Goal: Transaction & Acquisition: Purchase product/service

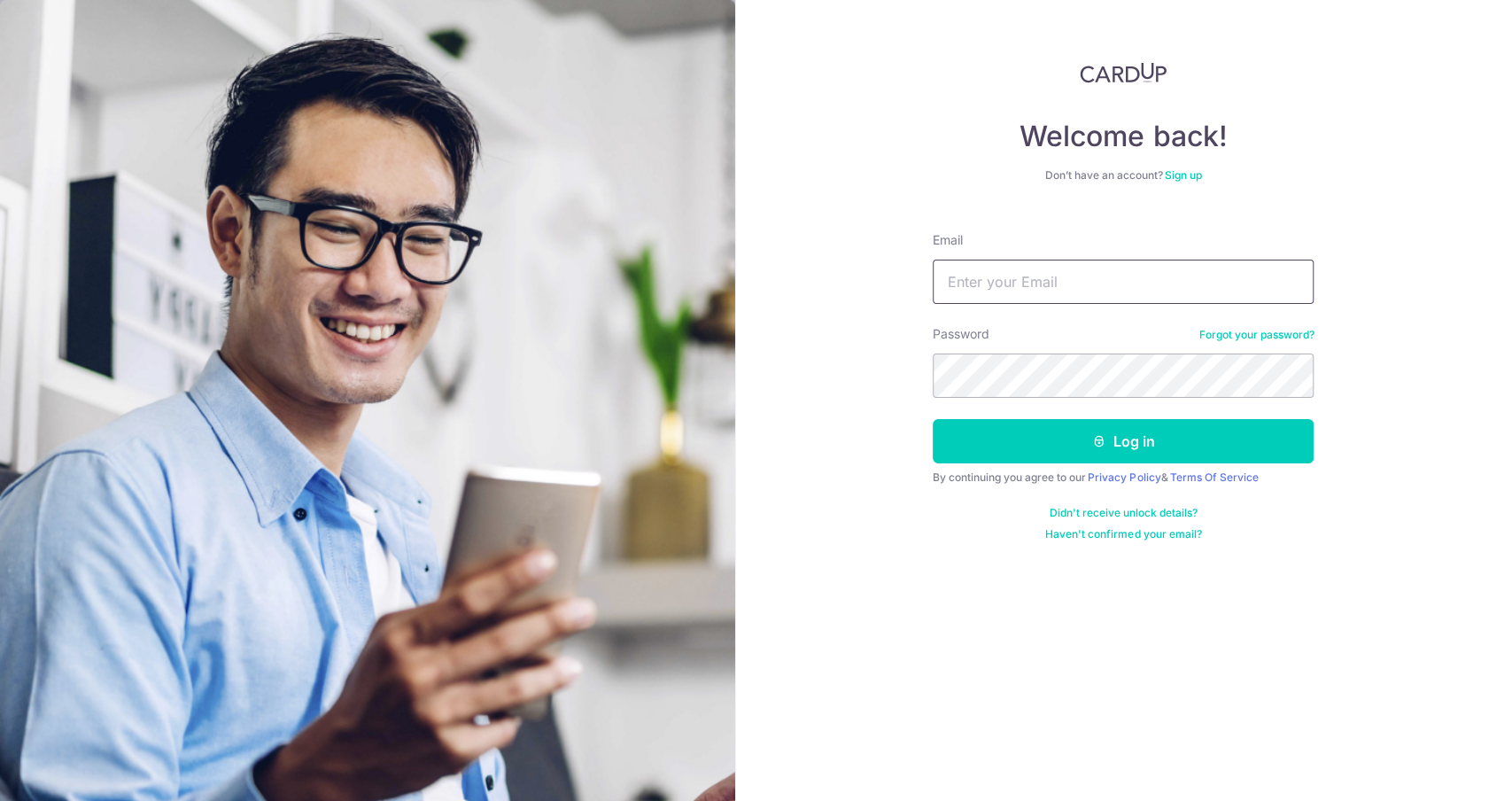
click at [1051, 274] on input "Email" at bounding box center [1123, 281] width 381 height 44
type input "[PERSON_NAME][EMAIL_ADDRESS][DOMAIN_NAME]"
click at [933, 419] on button "Log in" at bounding box center [1123, 441] width 381 height 44
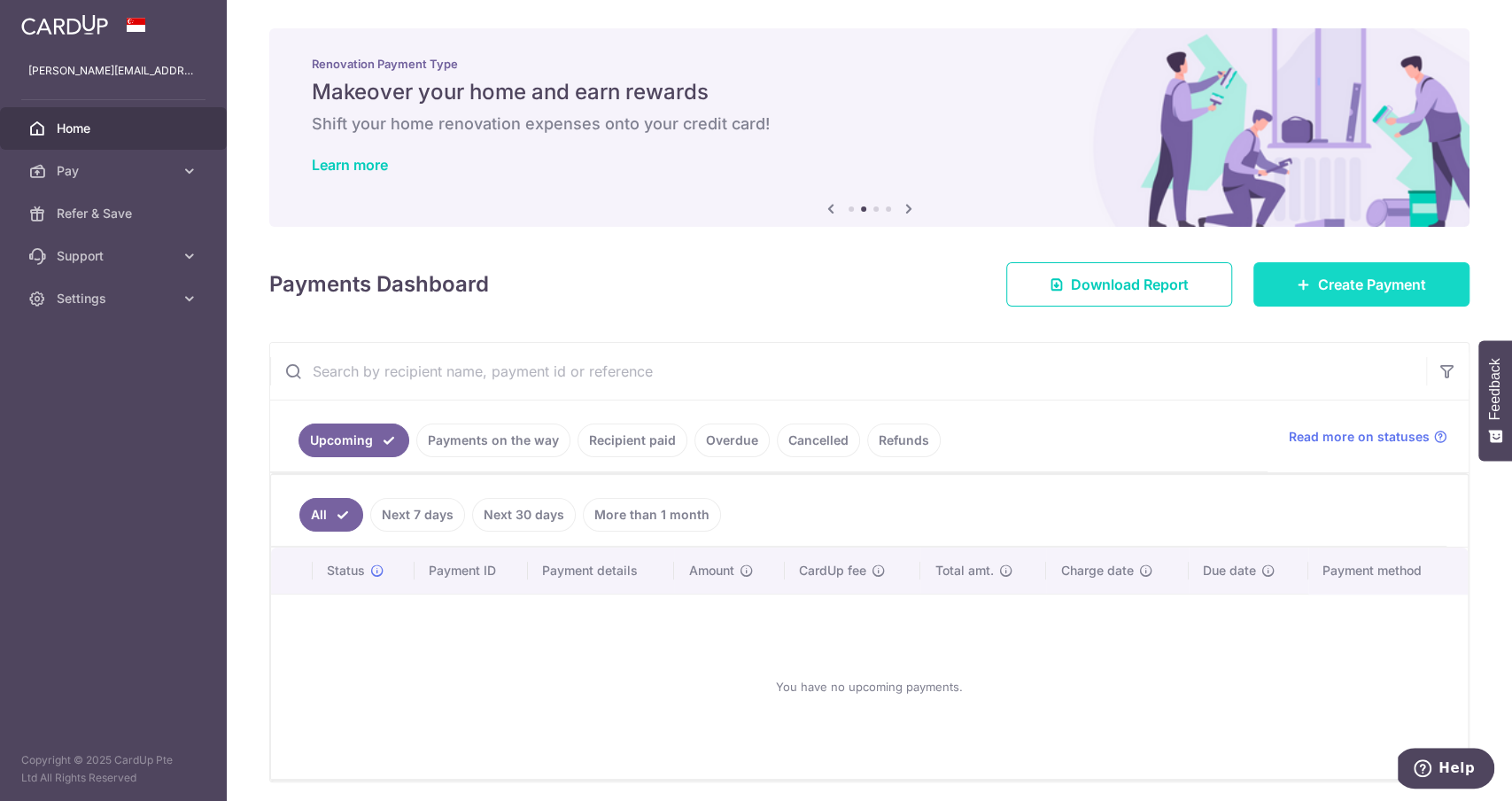
click at [1372, 292] on span "Create Payment" at bounding box center [1371, 284] width 108 height 21
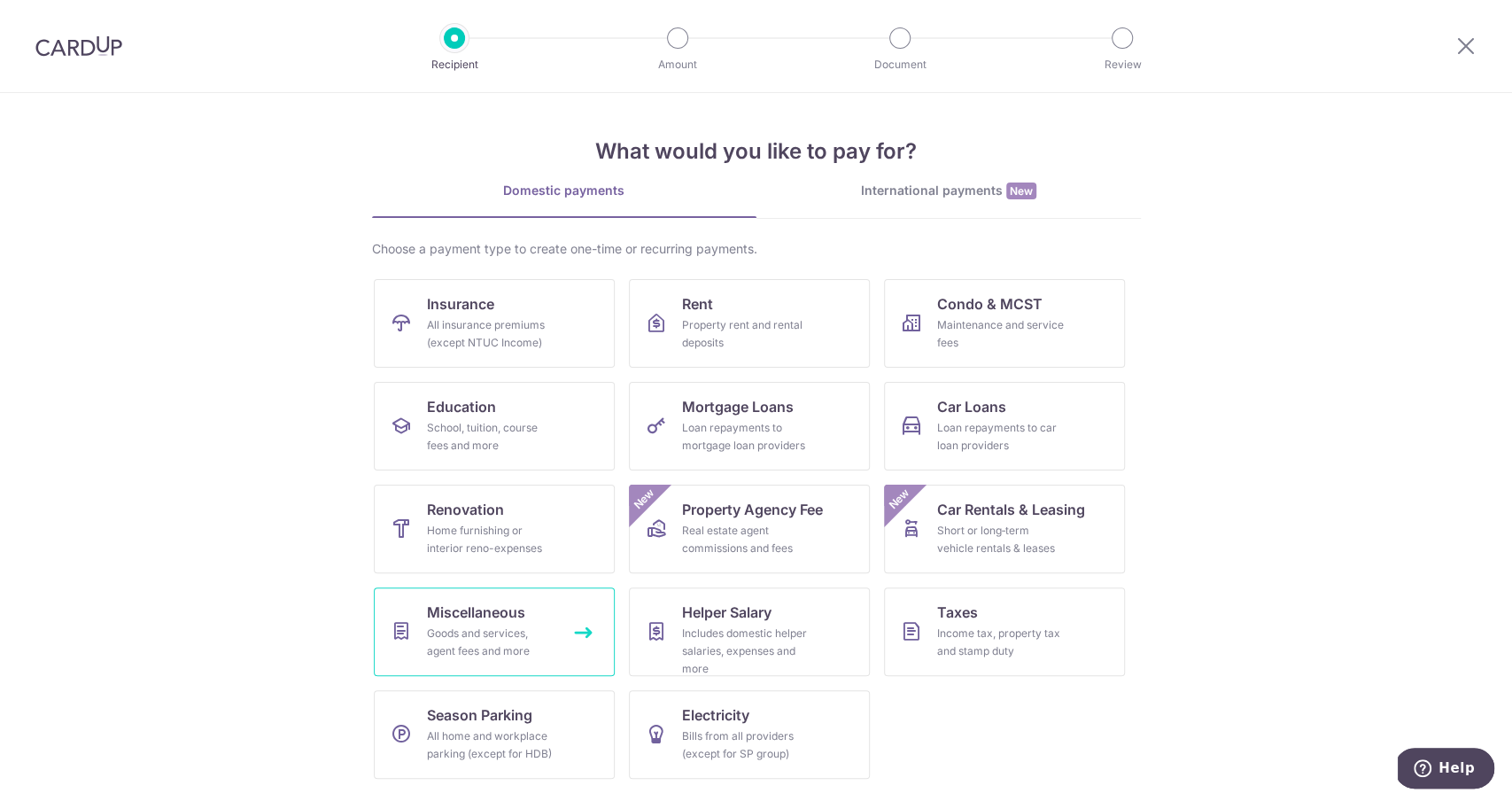
click at [515, 610] on span "Miscellaneous" at bounding box center [476, 612] width 98 height 21
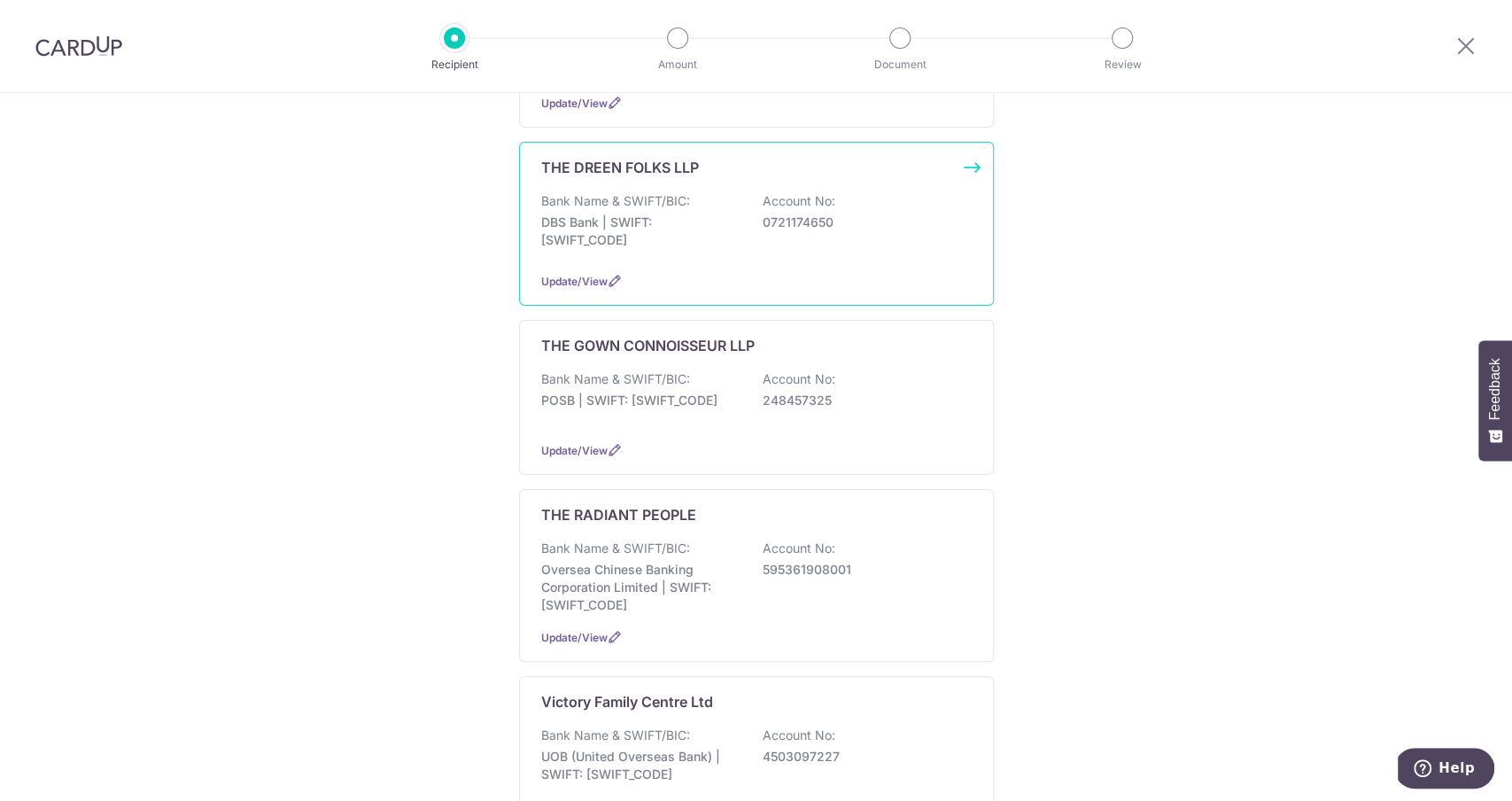
scroll to position [793, 0]
click at [731, 559] on p "Oversea Chinese Banking Corporation Limited | SWIFT: OCBCSGSGXXX" at bounding box center [641, 585] width 199 height 53
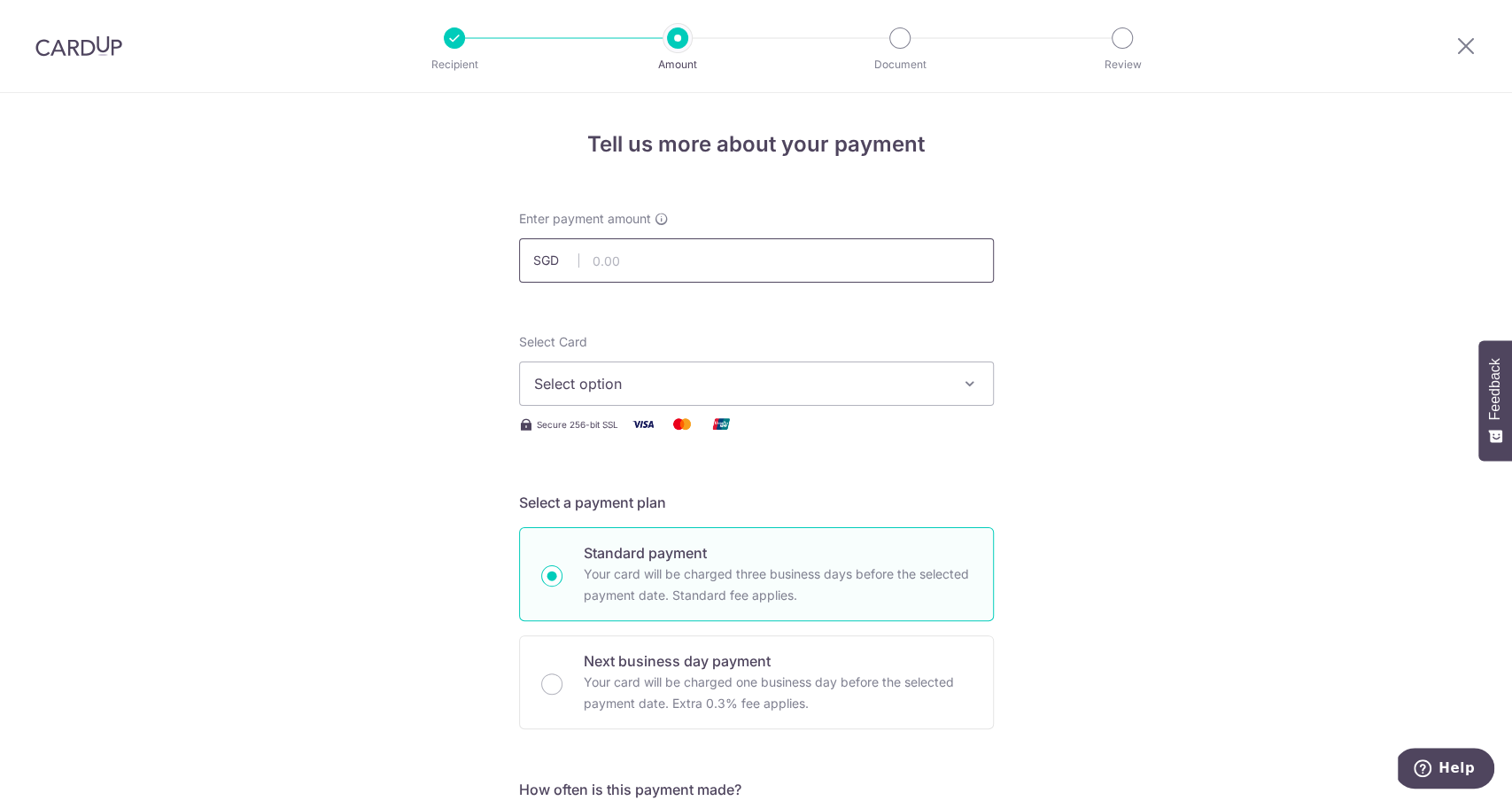
click at [768, 269] on input "text" at bounding box center [756, 260] width 475 height 44
type input "440.00"
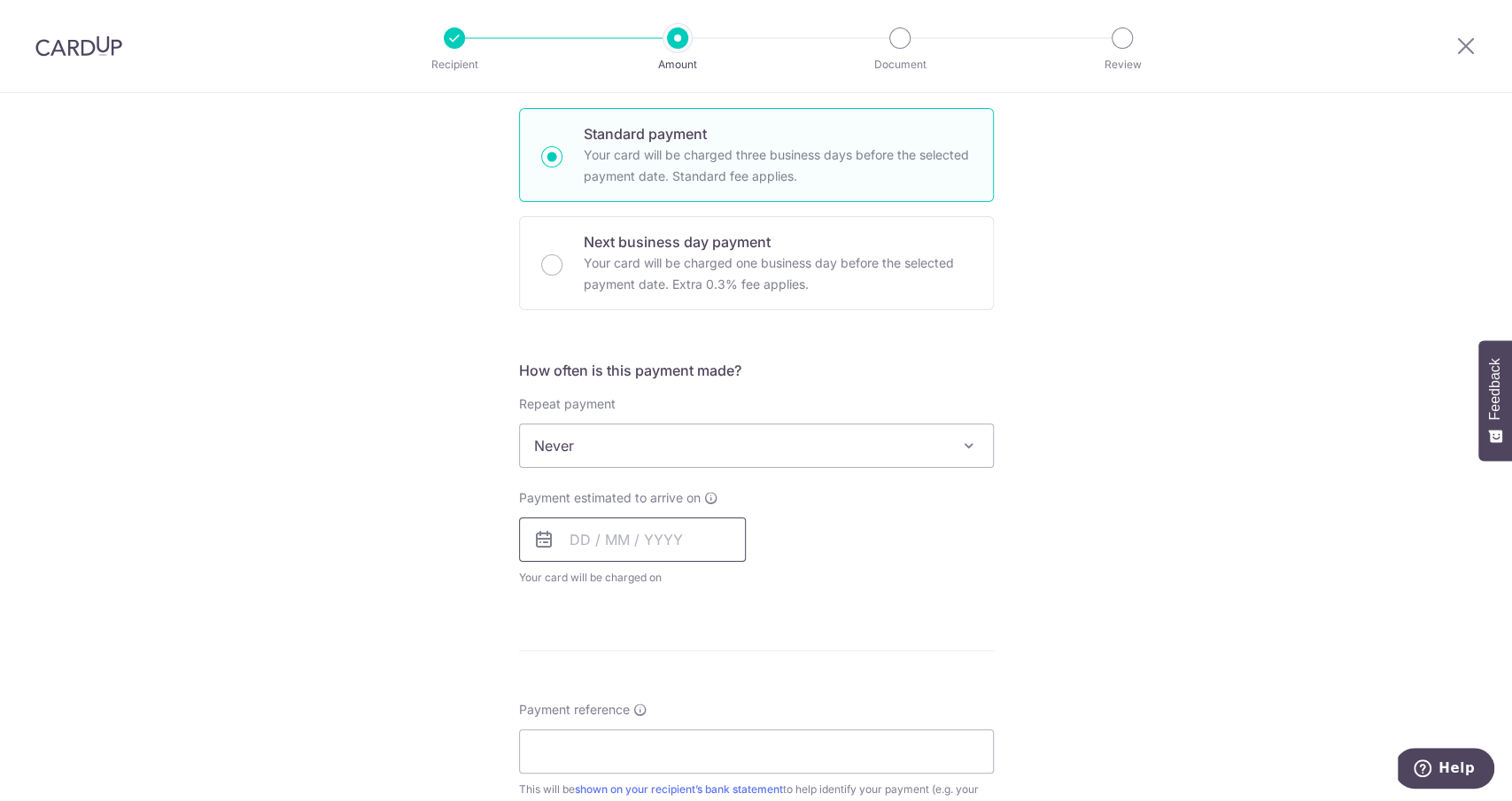
scroll to position [509, 0]
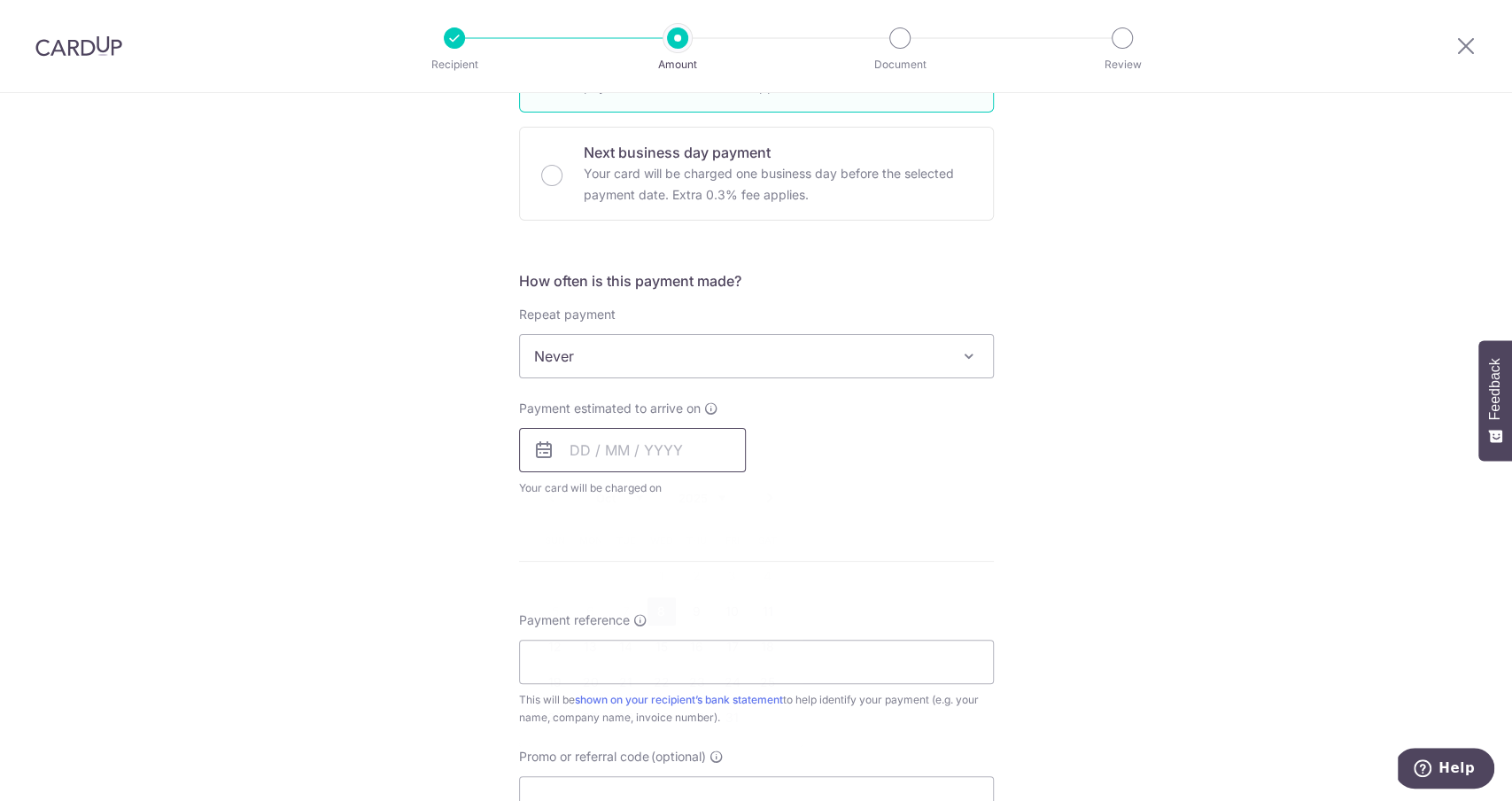
click at [653, 451] on input "text" at bounding box center [632, 450] width 226 height 44
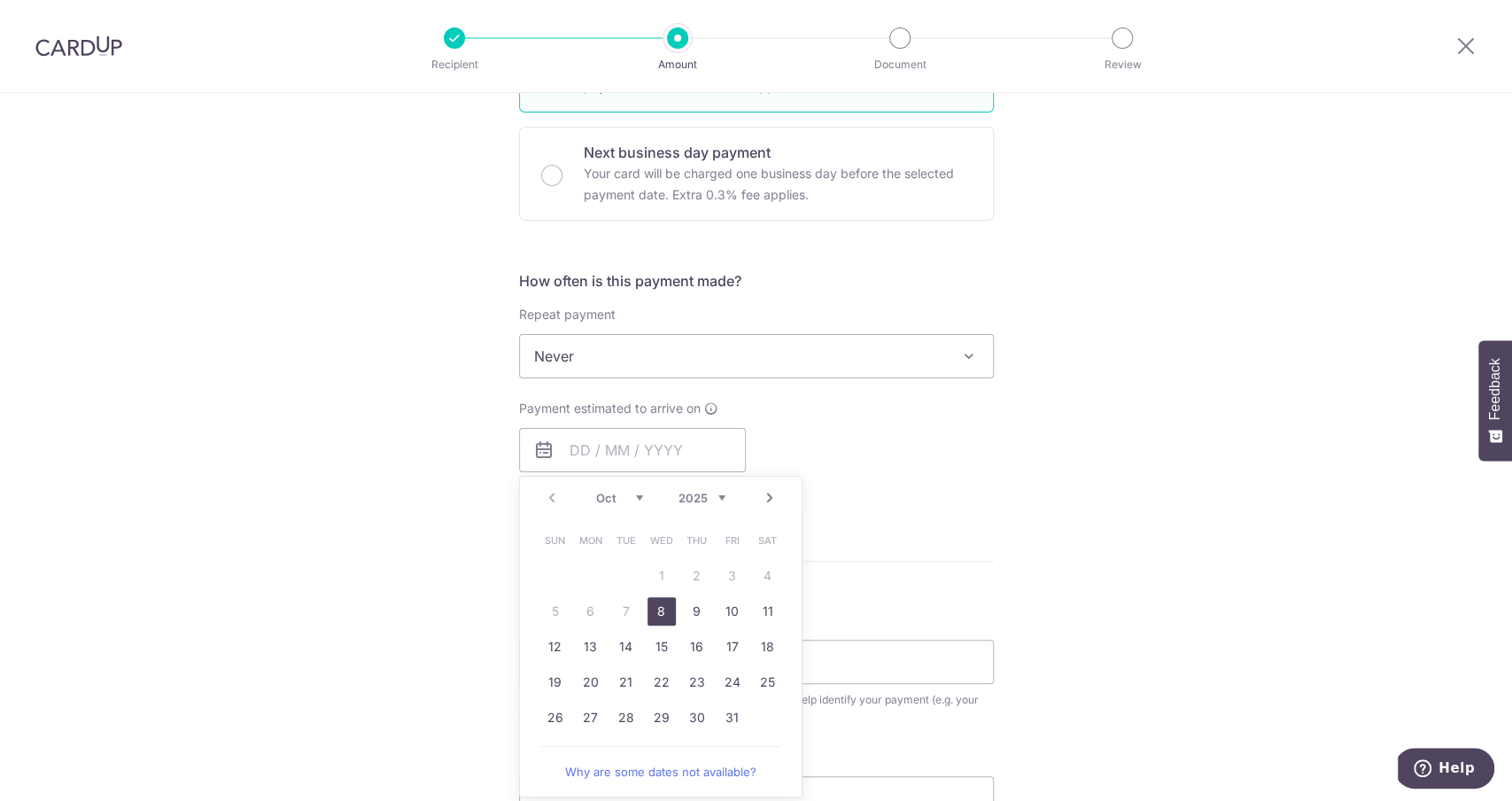
click at [842, 424] on div "Payment estimated to arrive on Prev Next Oct Nov Dec 2025 2026 2027 2028 2029 2…" at bounding box center [756, 447] width 496 height 97
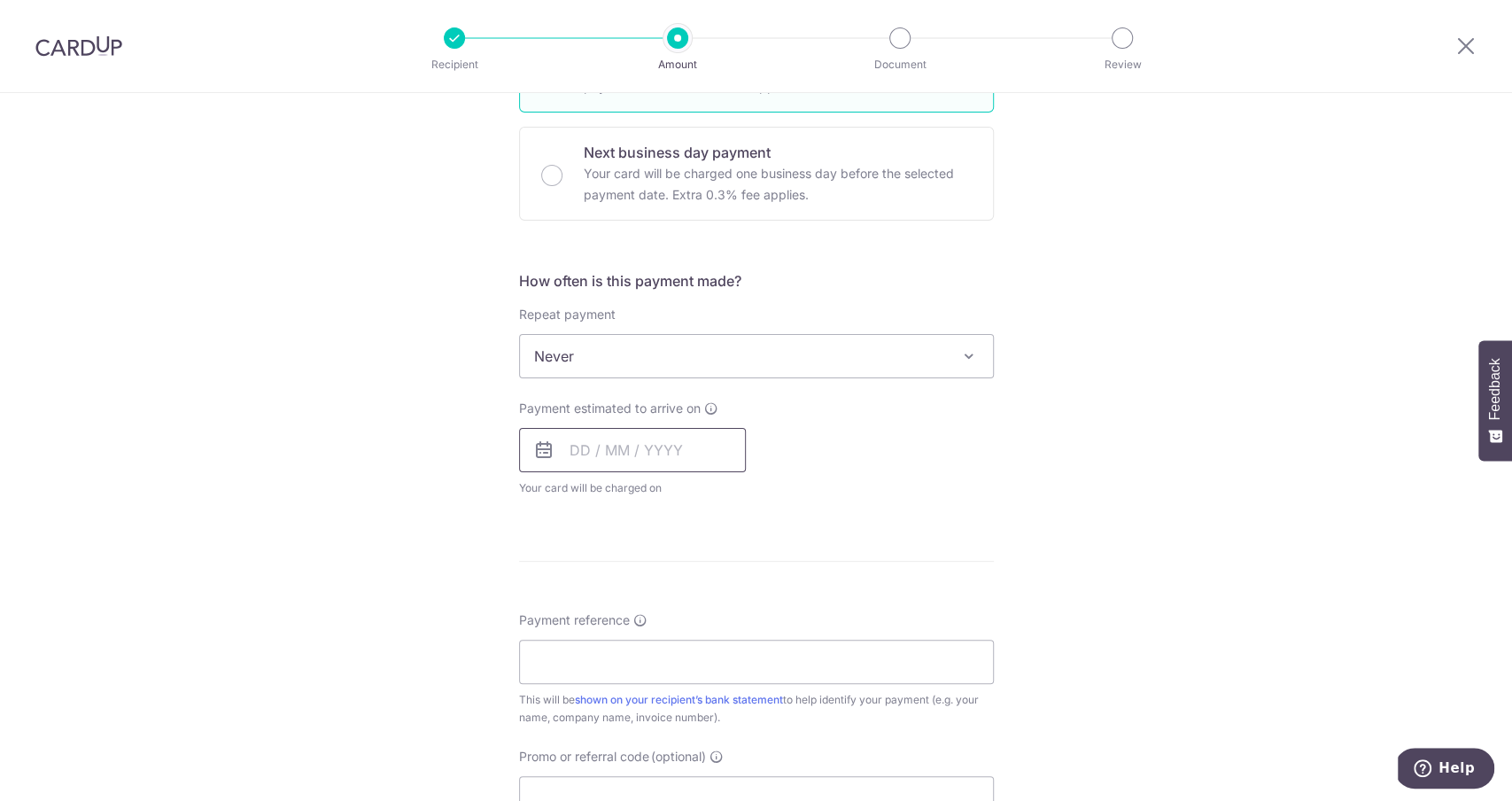
click at [542, 459] on input "text" at bounding box center [632, 450] width 226 height 44
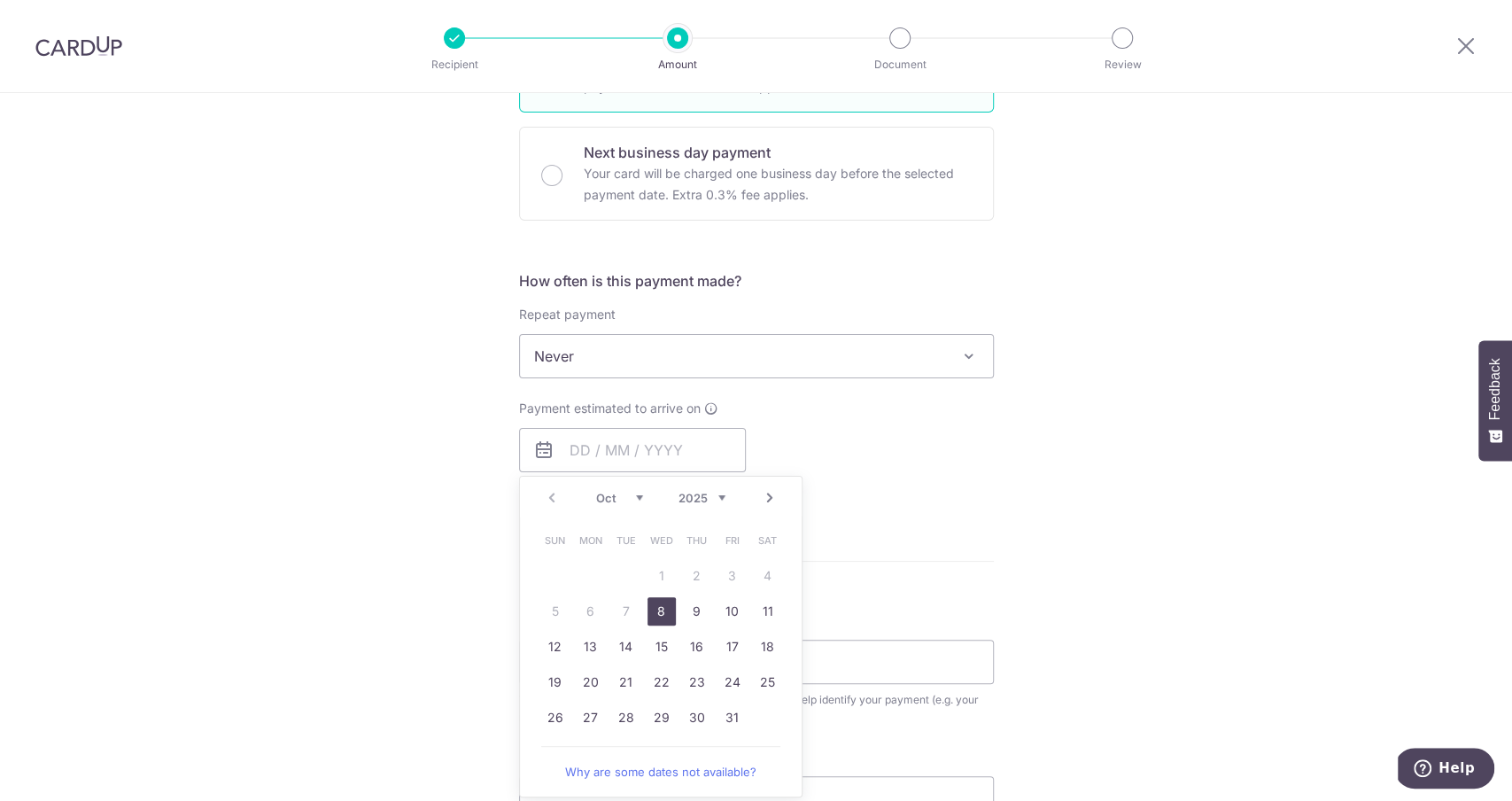
click at [661, 609] on link "8" at bounding box center [661, 610] width 28 height 28
type input "08/10/2025"
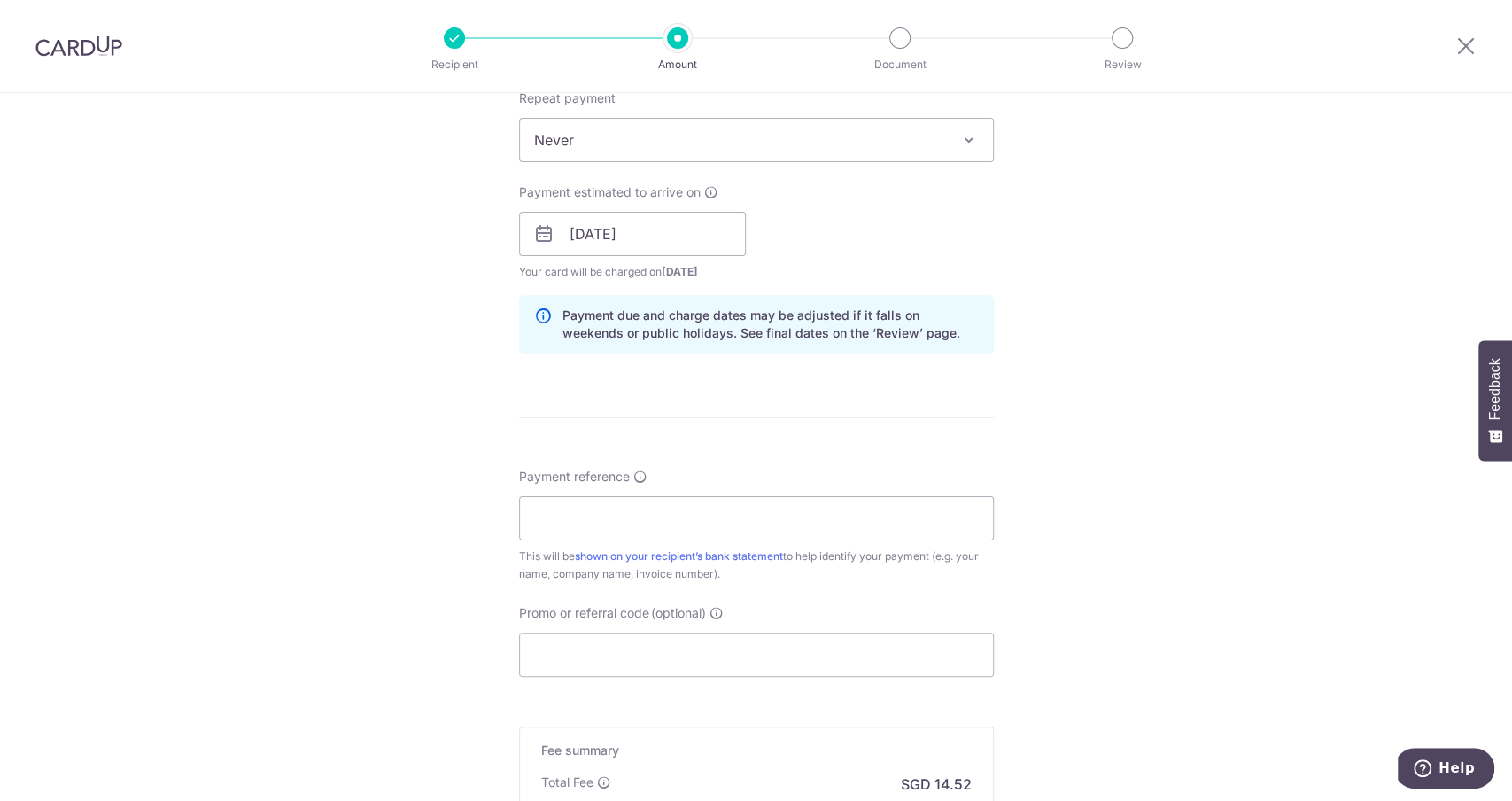
scroll to position [727, 0]
click at [908, 511] on input "Payment reference" at bounding box center [756, 516] width 475 height 44
type input "Ces [DATE]"
click at [724, 641] on input "Promo or referral code (optional)" at bounding box center [756, 652] width 475 height 44
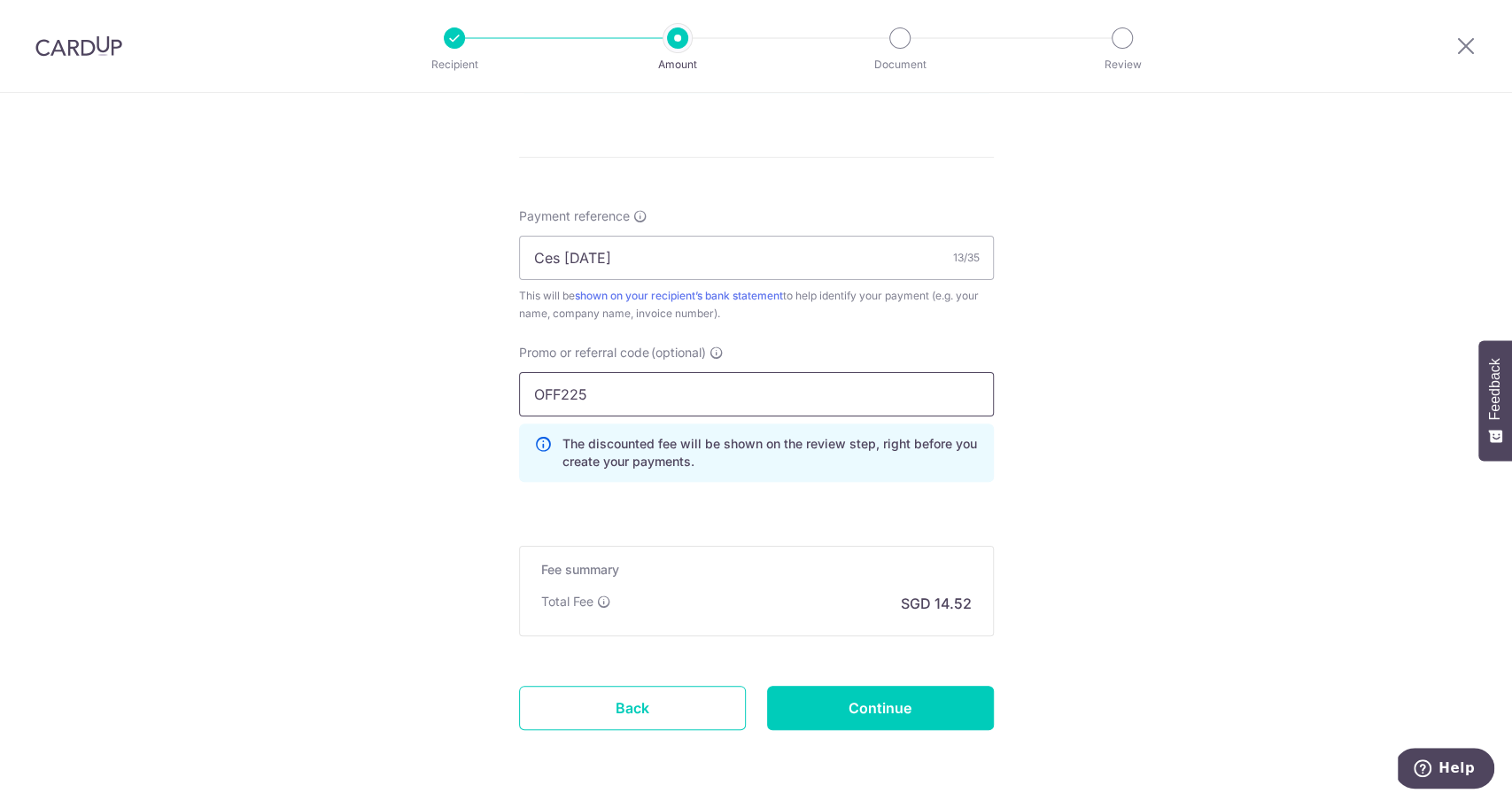
scroll to position [986, 0]
type input "OFF225"
click at [906, 709] on input "Continue" at bounding box center [880, 707] width 226 height 44
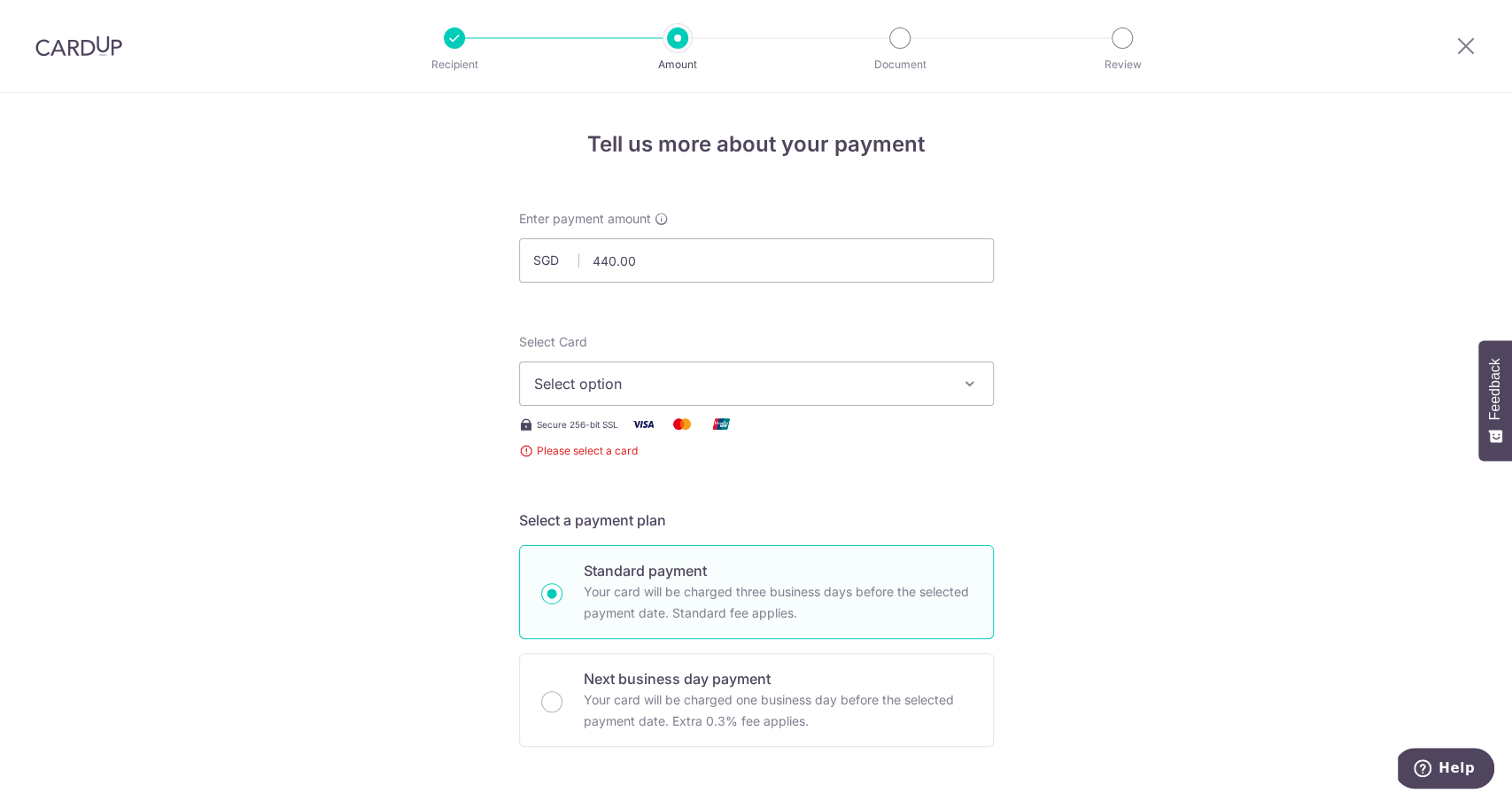
click at [689, 394] on button "Select option" at bounding box center [756, 384] width 475 height 44
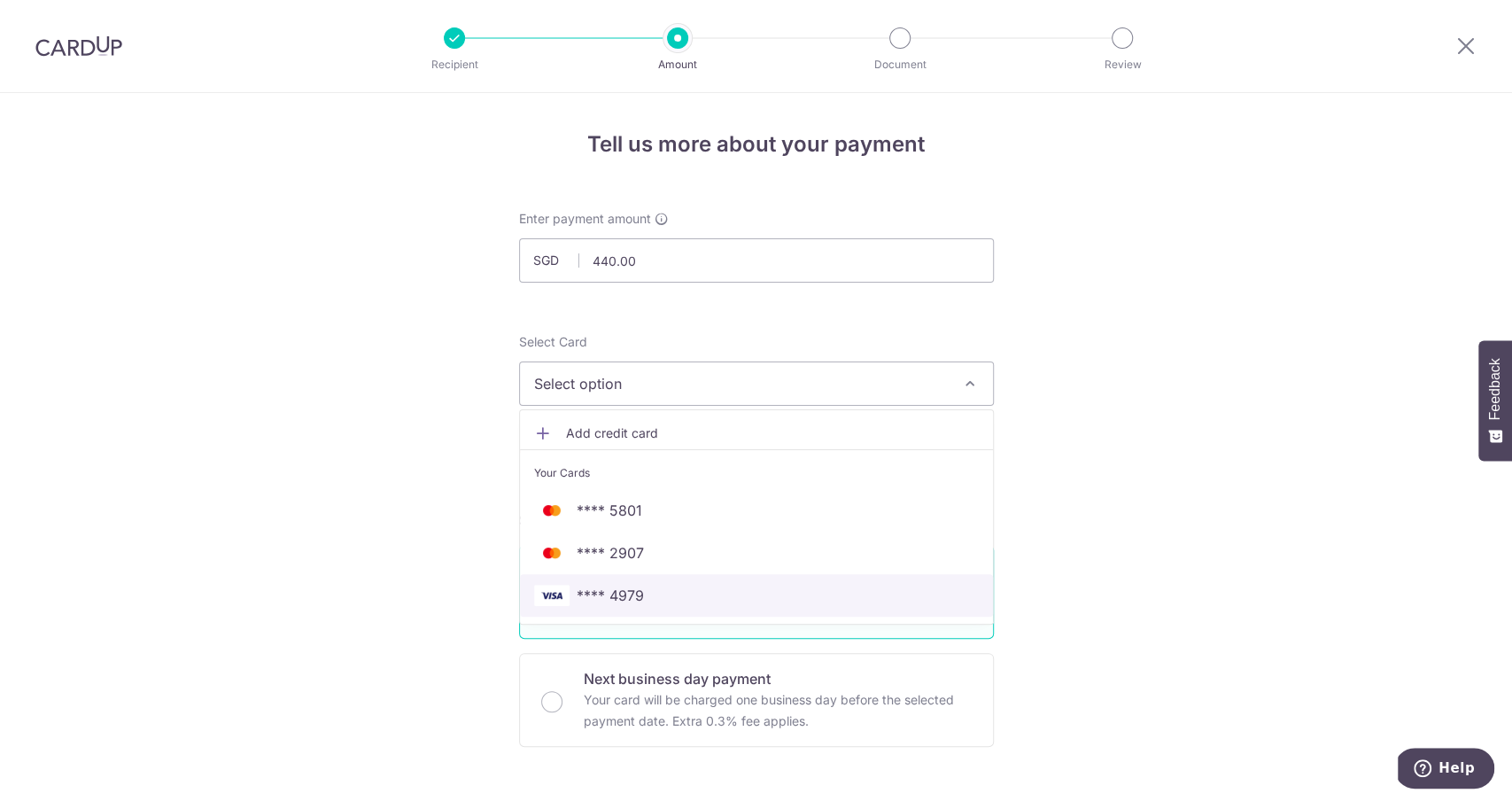
click at [692, 582] on link "**** 4979" at bounding box center [756, 596] width 473 height 42
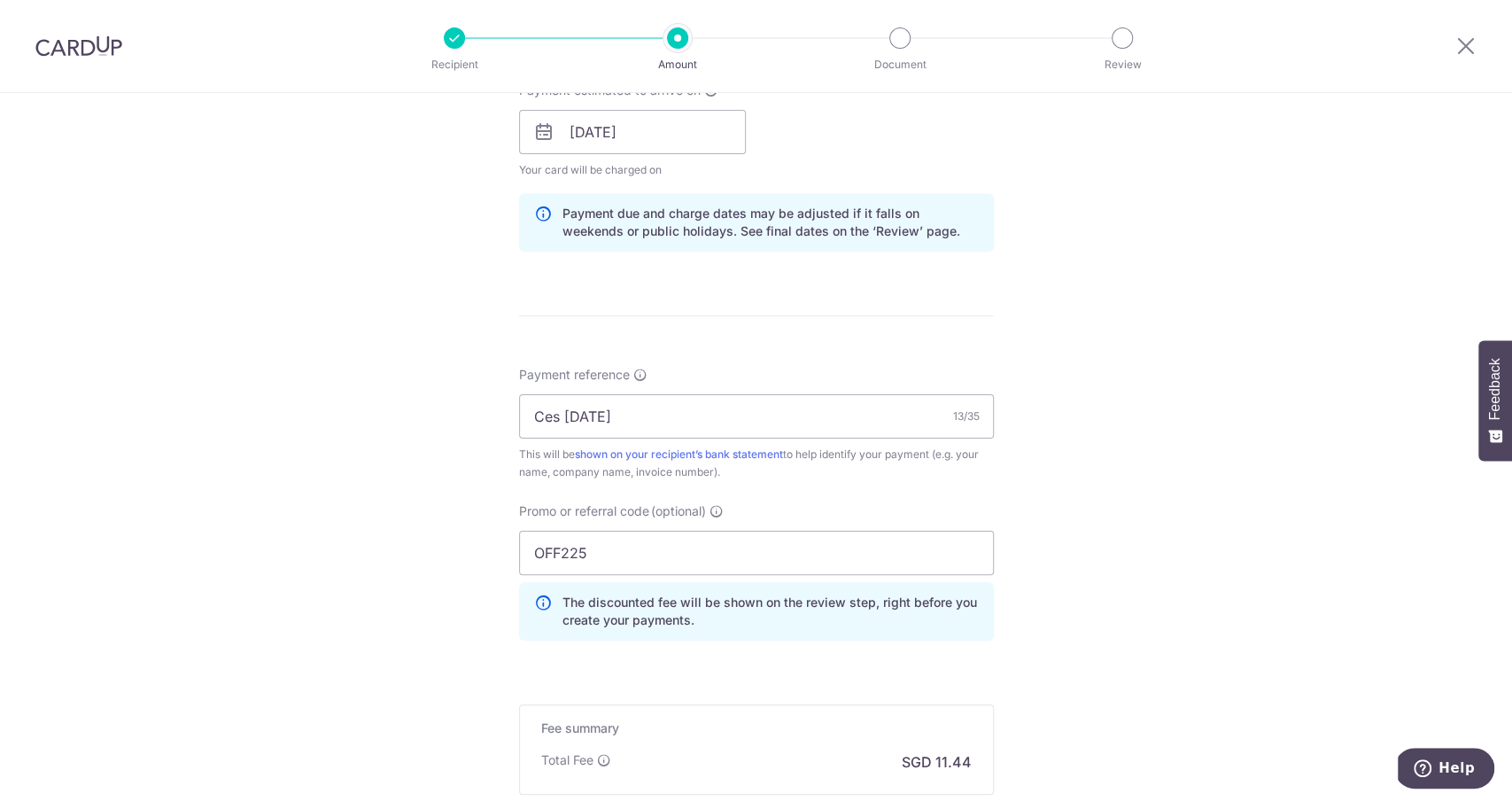
scroll to position [1042, 0]
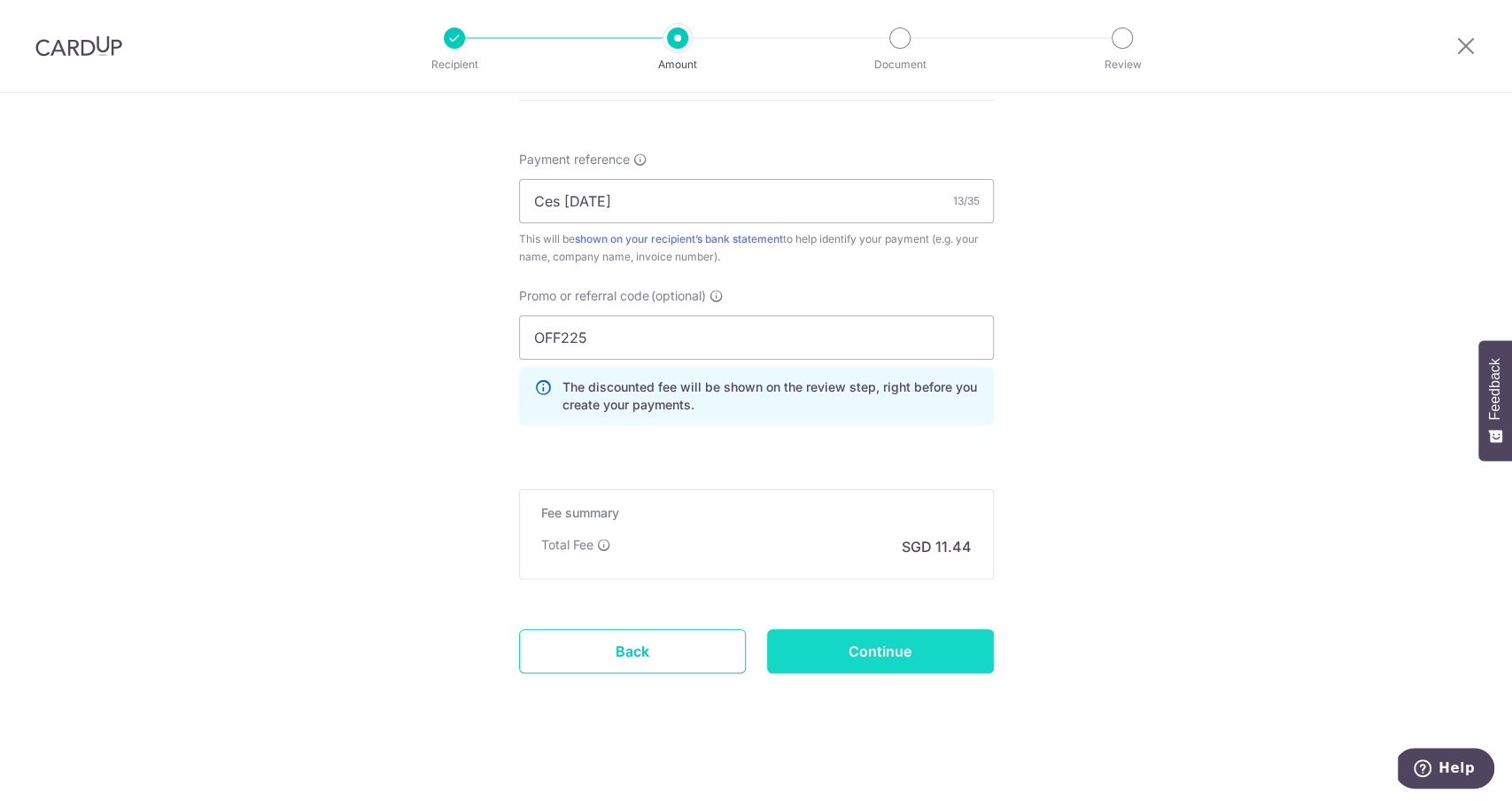
click at [841, 653] on input "Continue" at bounding box center [880, 651] width 226 height 44
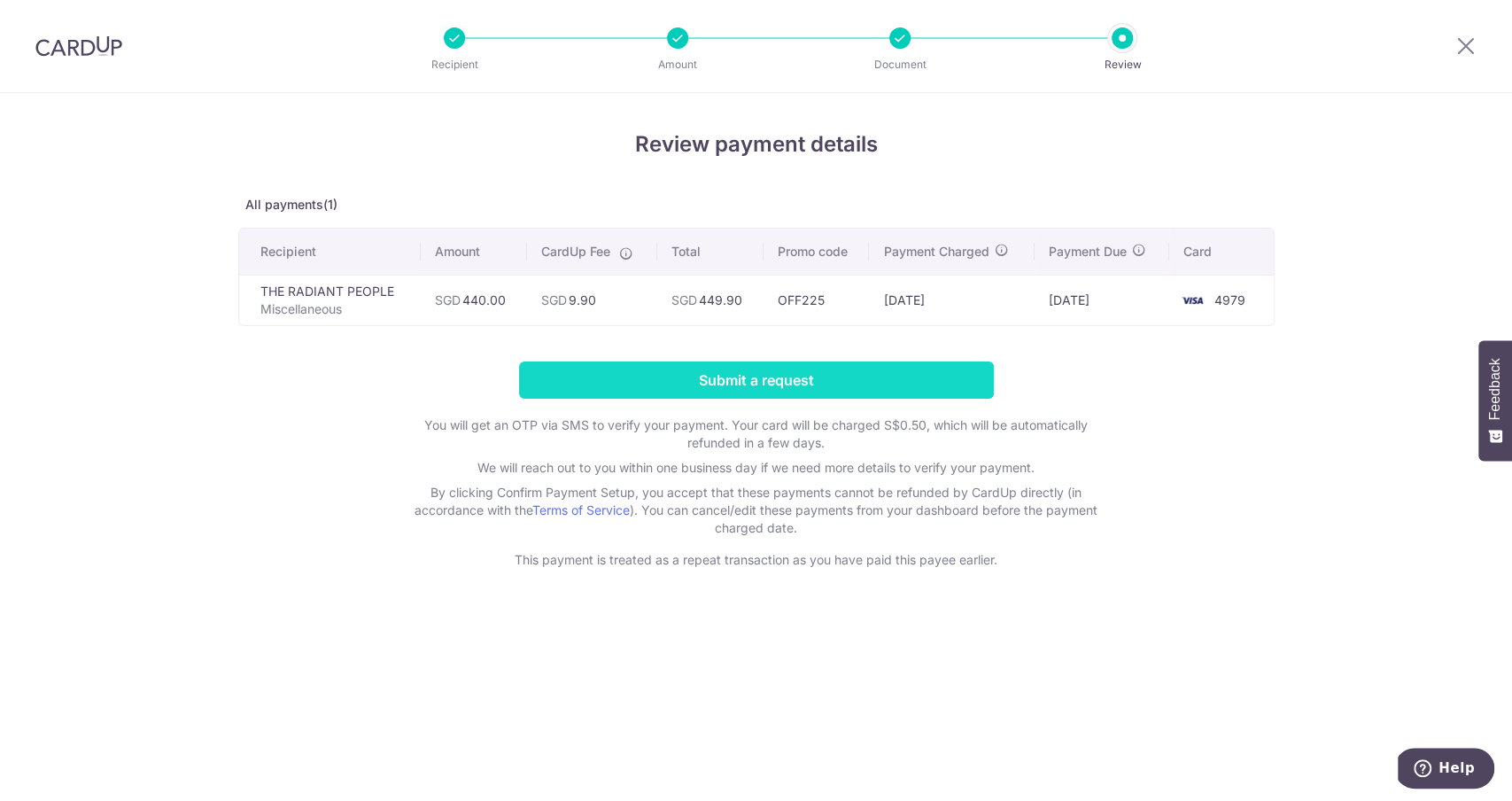
click at [928, 373] on input "Submit a request" at bounding box center [756, 380] width 475 height 38
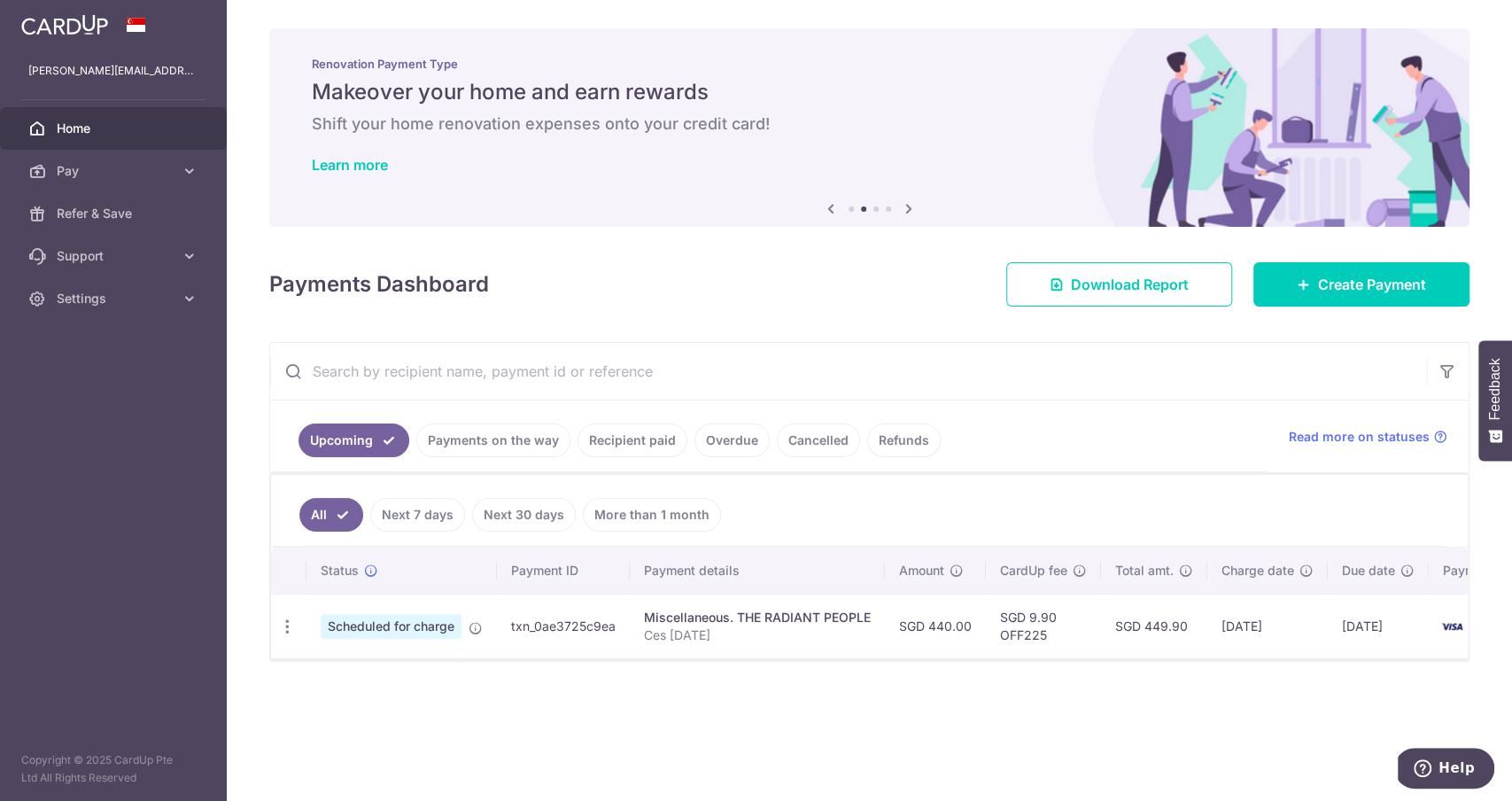
scroll to position [0, 88]
